Goal: Find contact information: Obtain details needed to contact an individual or organization

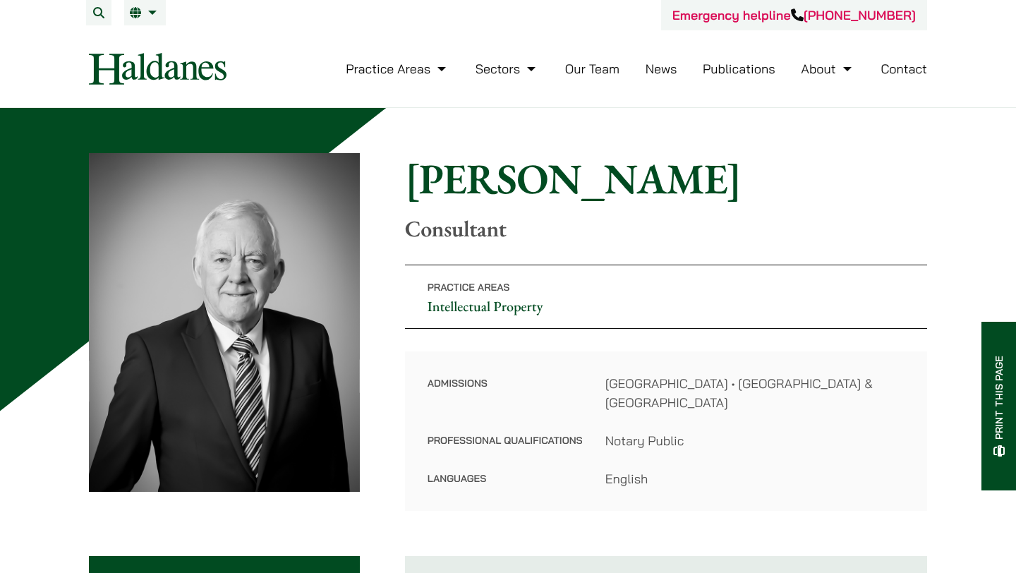
click at [592, 75] on link "Our Team" at bounding box center [592, 69] width 54 height 16
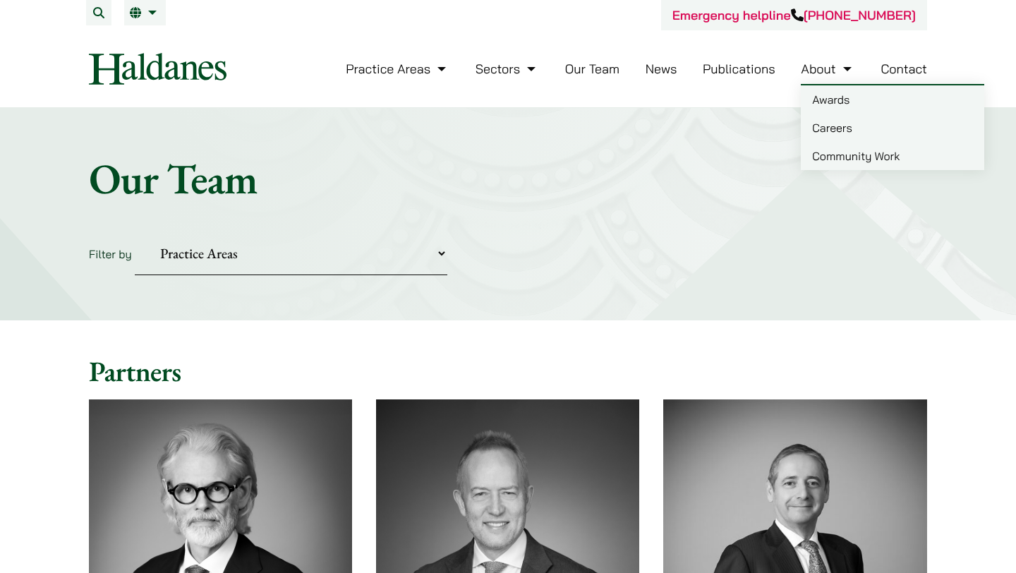
click at [896, 66] on link "Contact" at bounding box center [904, 69] width 47 height 16
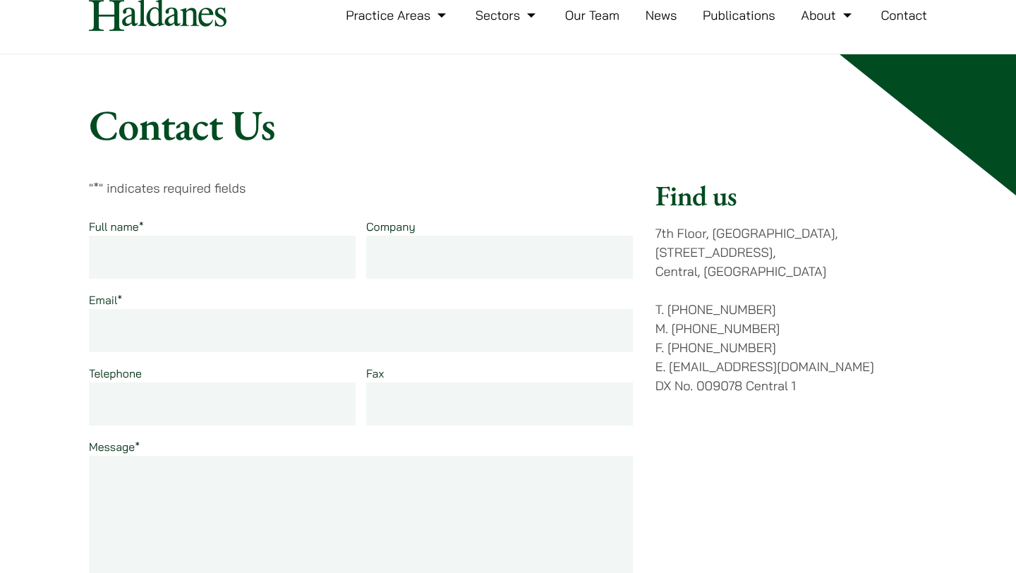
scroll to position [61, 0]
